Goal: Information Seeking & Learning: Learn about a topic

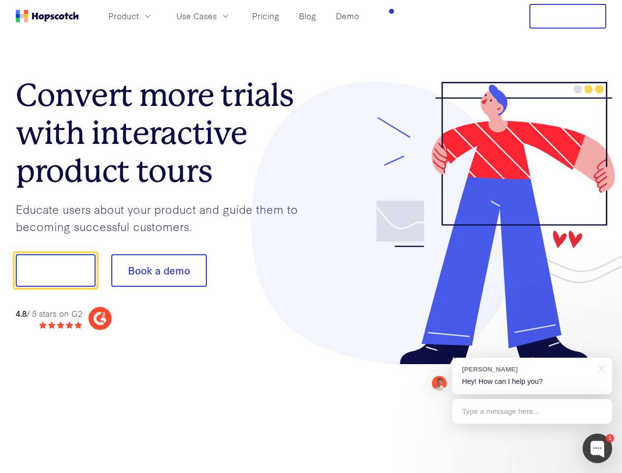
click at [311, 236] on div at bounding box center [458, 223] width 295 height 283
click at [139, 16] on span "Product" at bounding box center [123, 16] width 31 height 12
click at [217, 16] on span "Use Cases" at bounding box center [196, 16] width 40 height 12
click at [568, 16] on button "Free Trial" at bounding box center [567, 16] width 77 height 25
click at [55, 270] on button "Show me!" at bounding box center [56, 270] width 80 height 32
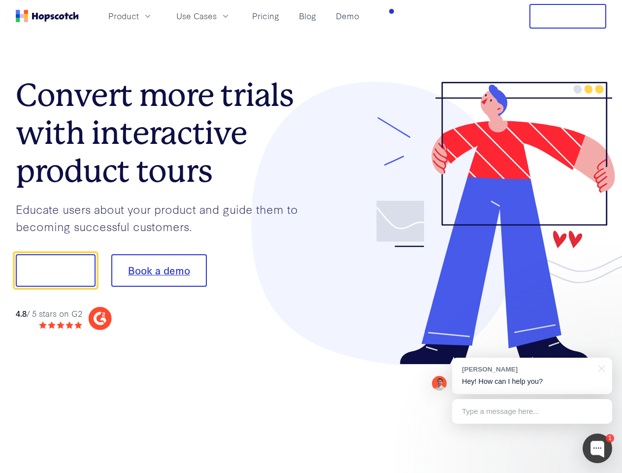
click at [159, 270] on button "Book a demo" at bounding box center [159, 270] width 96 height 32
click at [597, 448] on div at bounding box center [597, 448] width 30 height 30
click at [532, 376] on div "[PERSON_NAME] Hey! How can I help you?" at bounding box center [532, 375] width 160 height 36
click at [600, 367] on div at bounding box center [519, 269] width 185 height 328
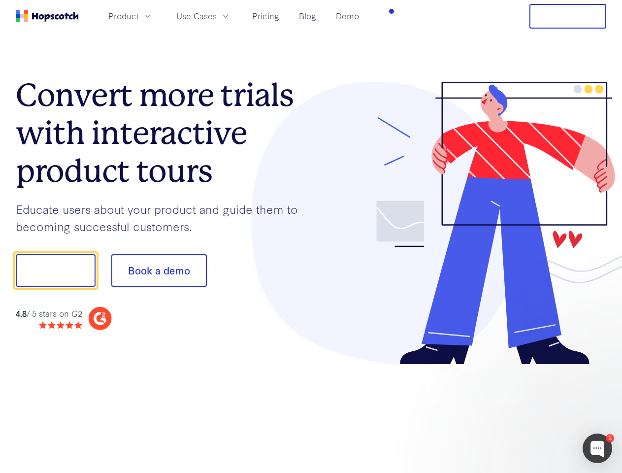
click at [532, 411] on div at bounding box center [519, 335] width 185 height 196
